Goal: Task Accomplishment & Management: Complete application form

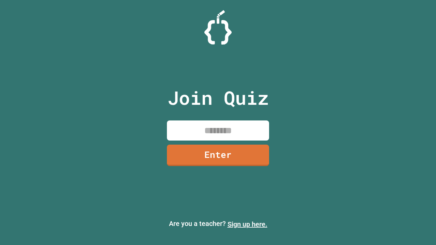
click at [247, 225] on link "Sign up here." at bounding box center [248, 225] width 40 height 8
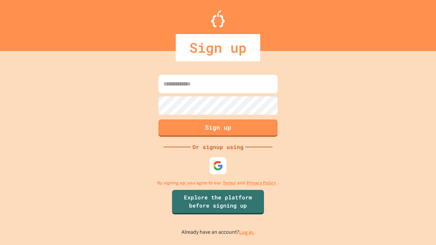
click at [247, 232] on link "Log in." at bounding box center [247, 232] width 16 height 7
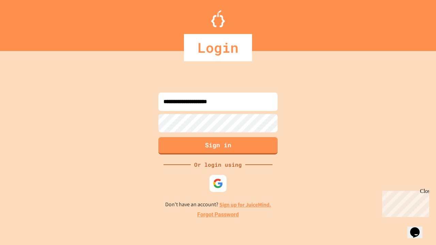
type input "**********"
